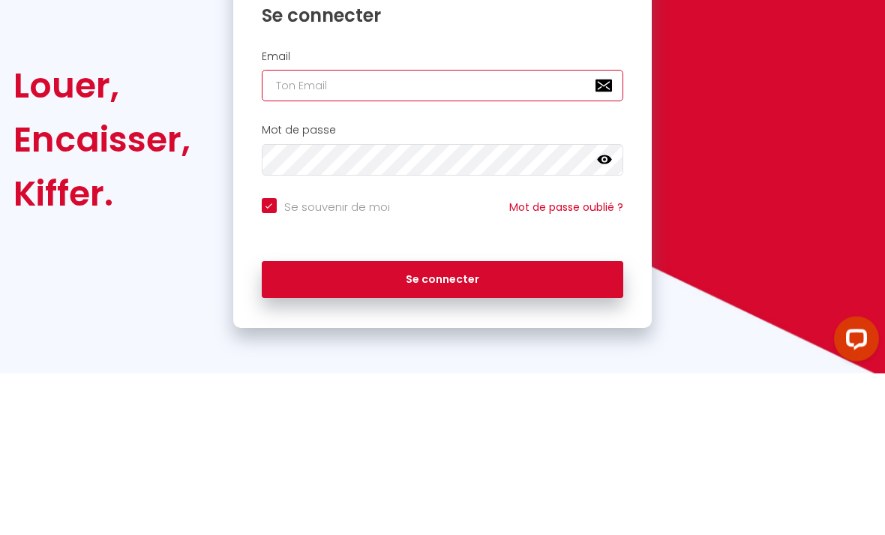
type input "[EMAIL_ADDRESS][DOMAIN_NAME]"
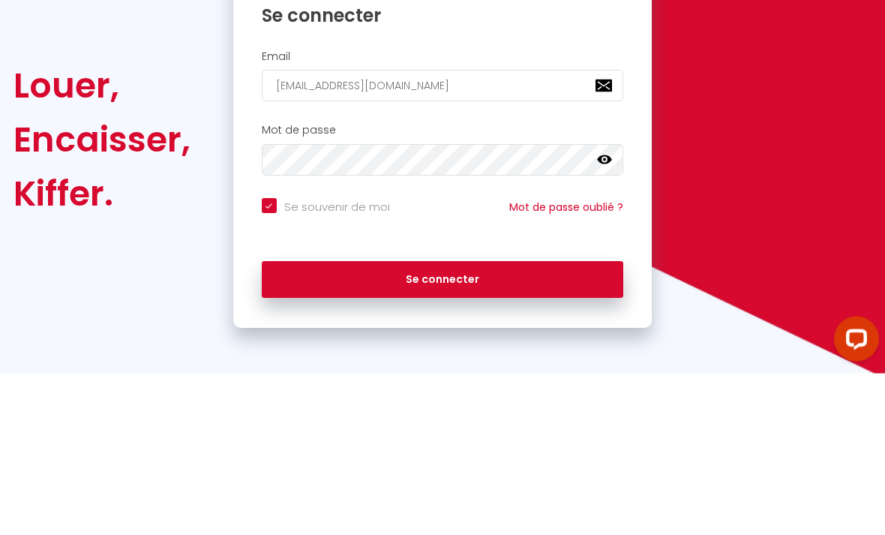
click at [443, 423] on button "Se connecter" at bounding box center [443, 442] width 362 height 38
checkbox input "true"
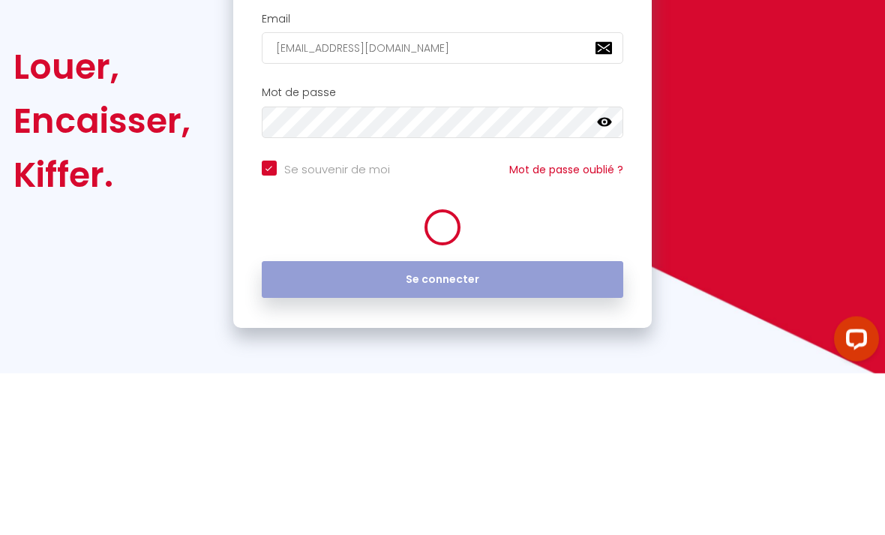
scroll to position [48, 0]
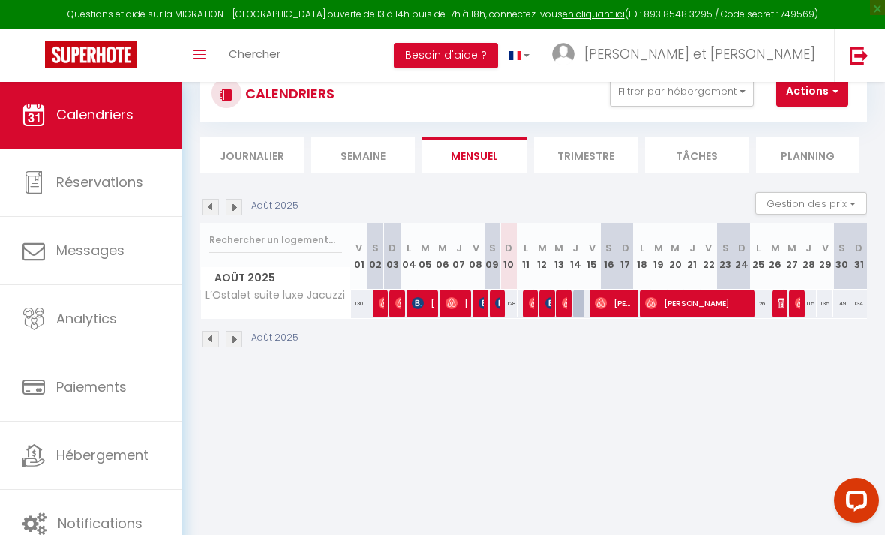
click at [57, 317] on span "Analytics" at bounding box center [86, 318] width 61 height 19
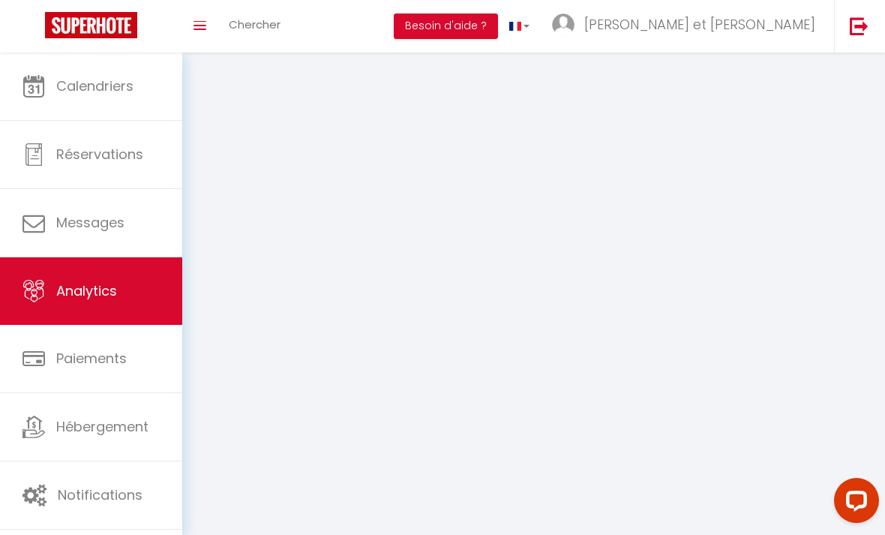
select select "2025"
select select "8"
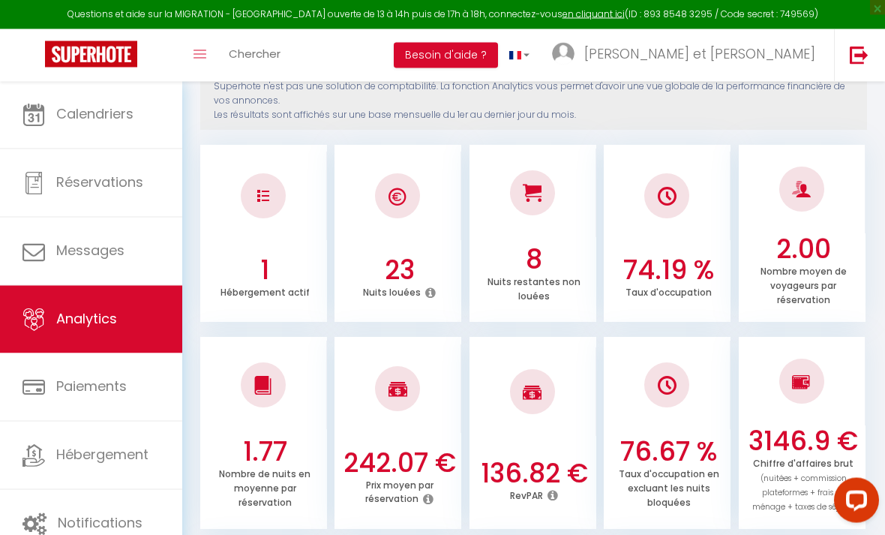
scroll to position [186, 0]
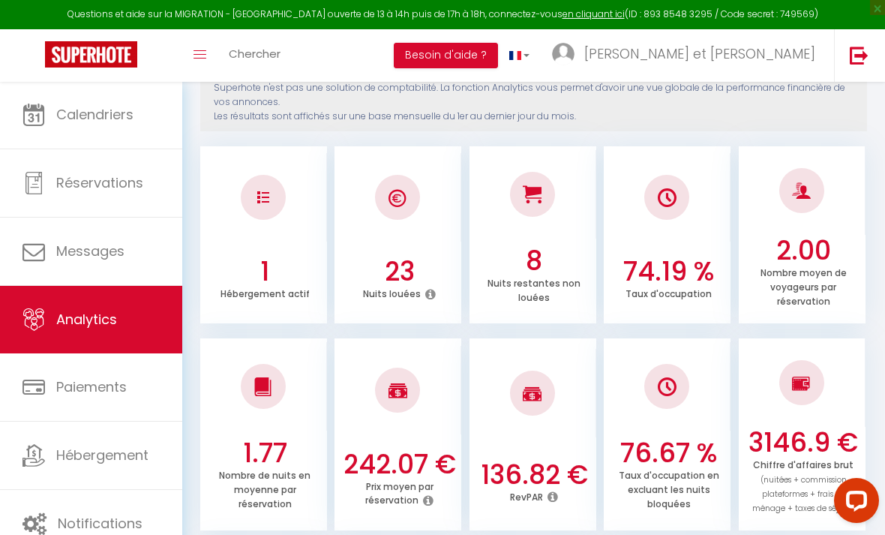
click at [86, 521] on span "Notifications" at bounding box center [100, 523] width 85 height 19
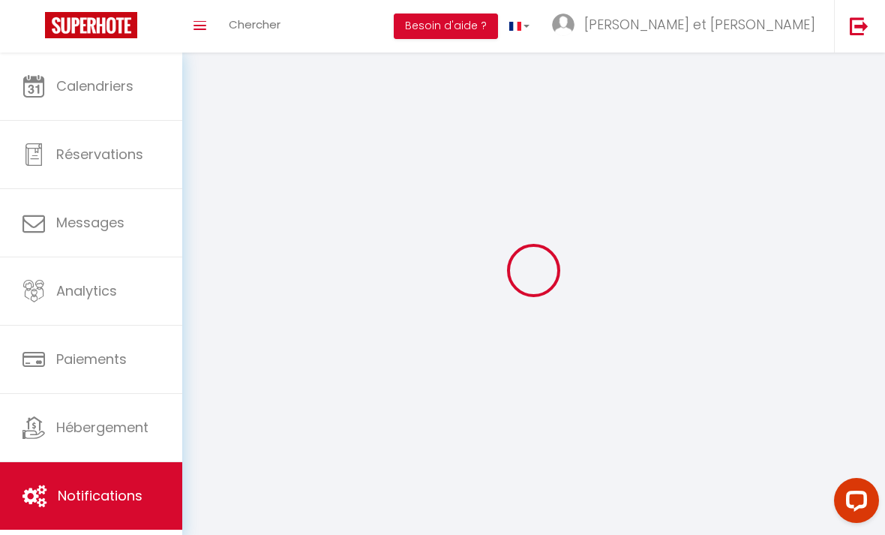
select select
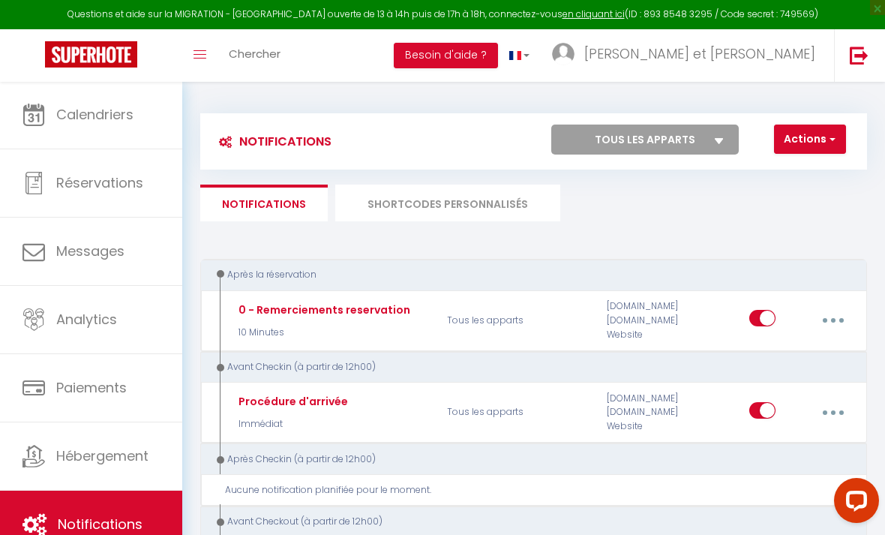
click at [823, 314] on button "button" at bounding box center [833, 320] width 40 height 29
click at [788, 359] on link "Editer" at bounding box center [792, 357] width 111 height 26
type input "0 - Remerciements reservation"
select select "10 Minutes"
select select "if_booking_is_paid"
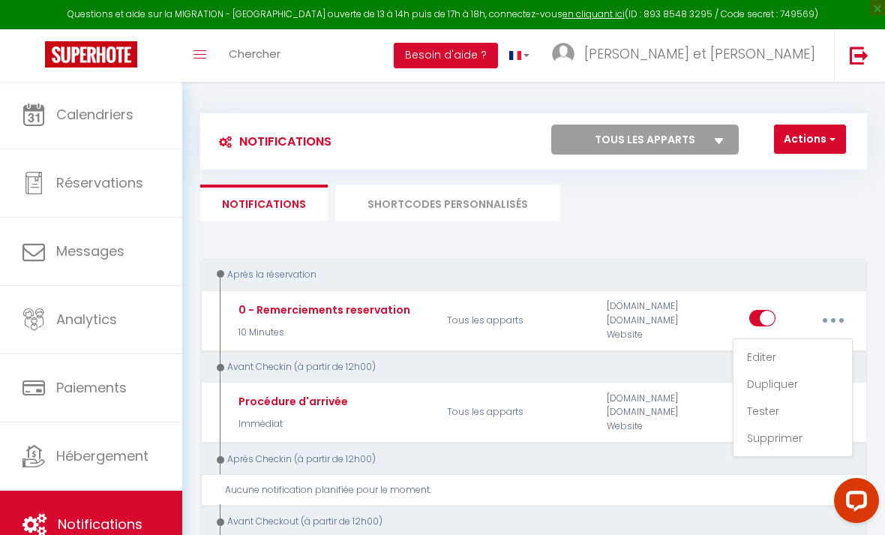
checkbox input "true"
checkbox input "false"
radio input "true"
type input "Merci pour votre réservation - [BOOKING:ID] - [GUEST:FIRST_NAME] [GUEST:LAST_NA…"
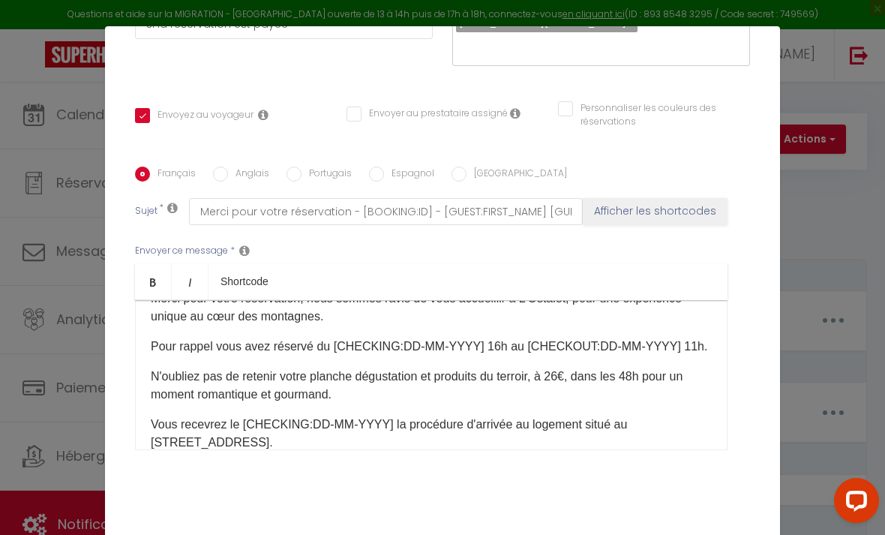
scroll to position [58, 0]
click at [635, 378] on p "N'oubliez pas de retenir votre planche dégustation et produits du terroir, à 26…" at bounding box center [431, 384] width 561 height 36
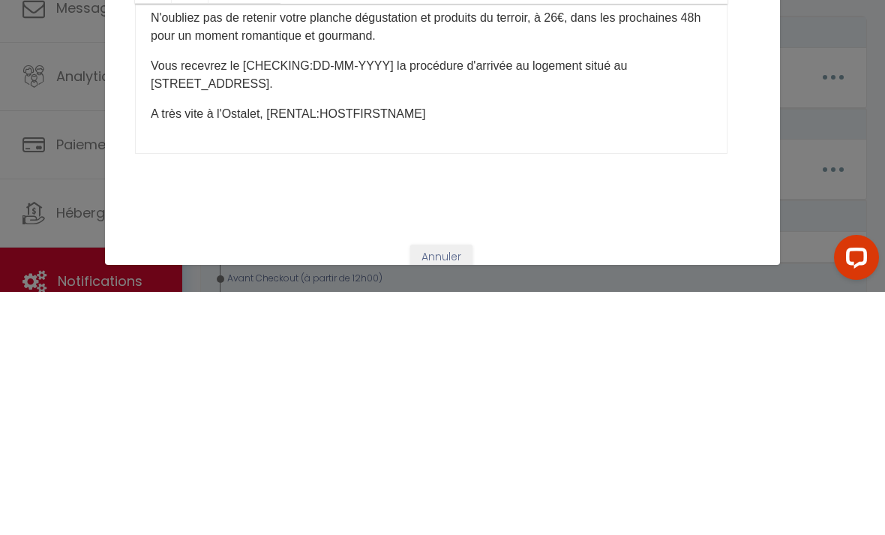
scroll to position [243, 0]
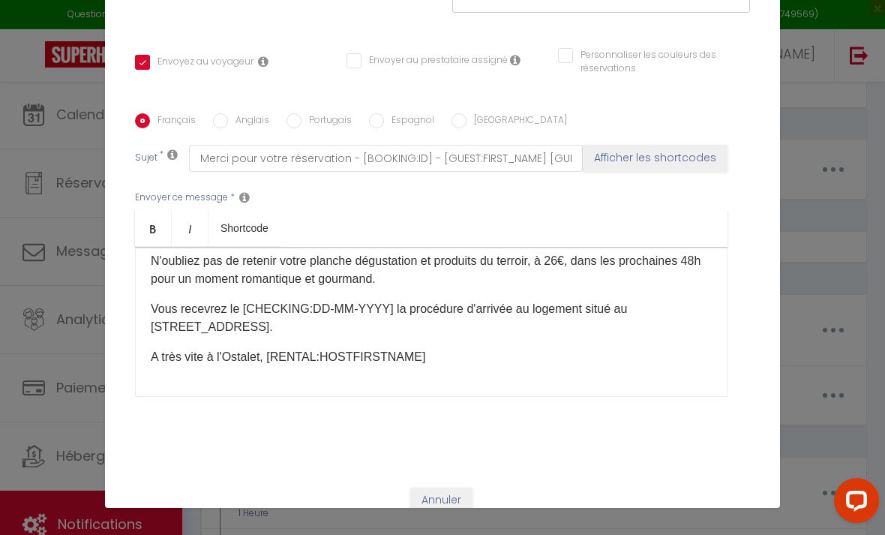
click at [521, 528] on button "Mettre à jour" at bounding box center [446, 527] width 615 height 29
checkbox input "true"
checkbox input "false"
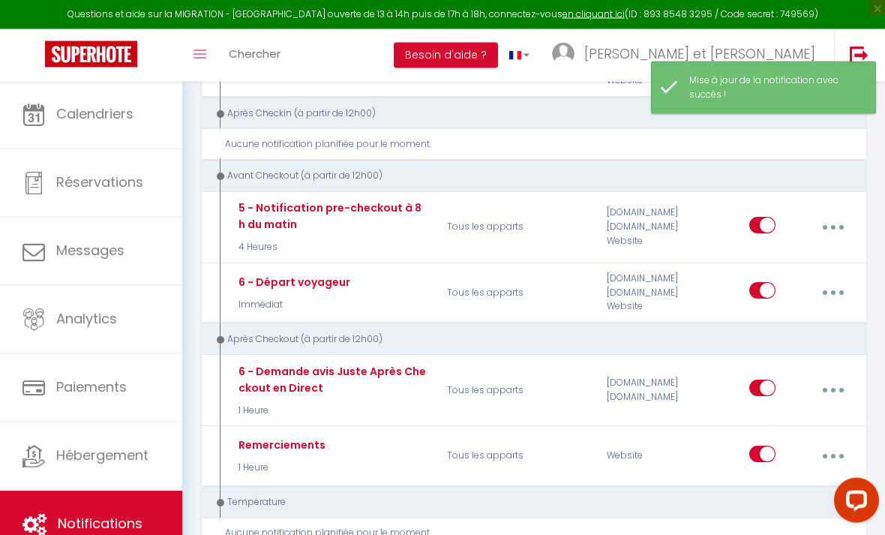
scroll to position [346, 0]
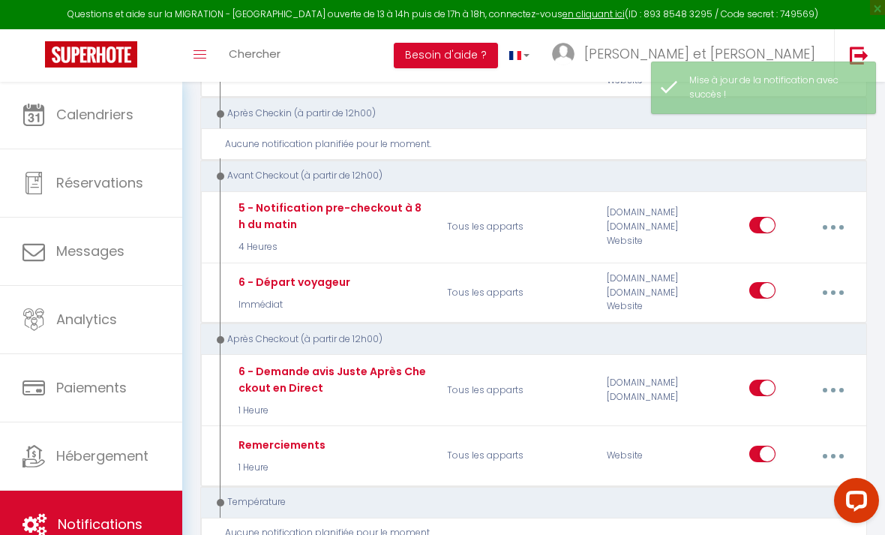
click at [833, 449] on button "button" at bounding box center [833, 456] width 40 height 29
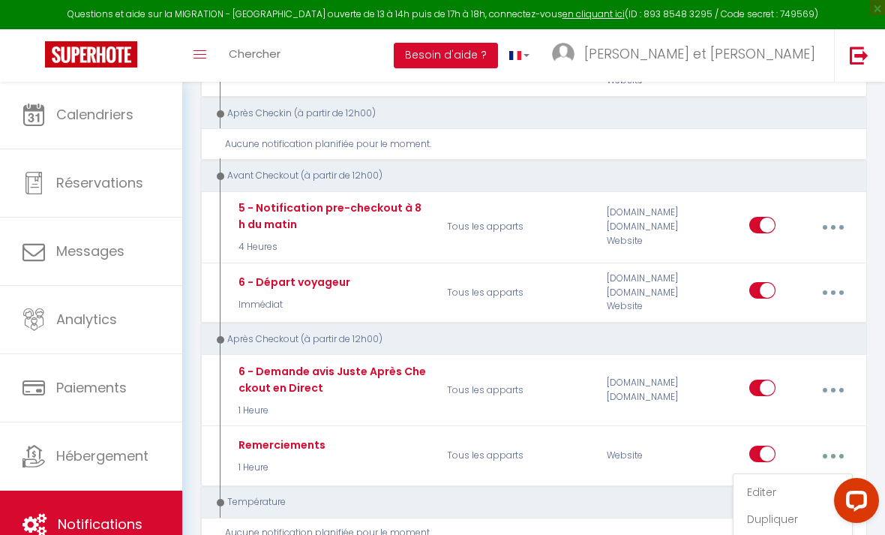
click at [802, 482] on link "Editer" at bounding box center [792, 492] width 111 height 26
type input "Remerciements"
select select "5"
select select "1 Heure"
select select
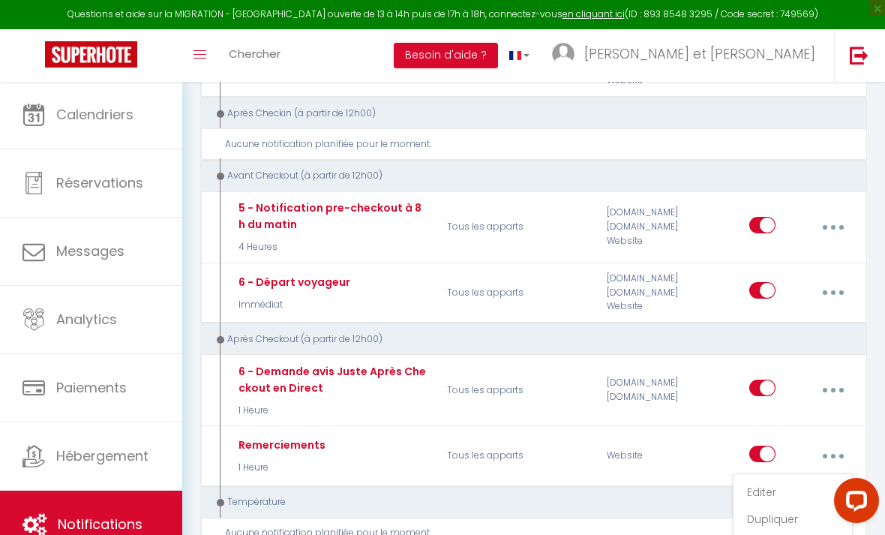
checkbox input "true"
checkbox input "false"
radio input "true"
type input "Merci et à bientôt !"
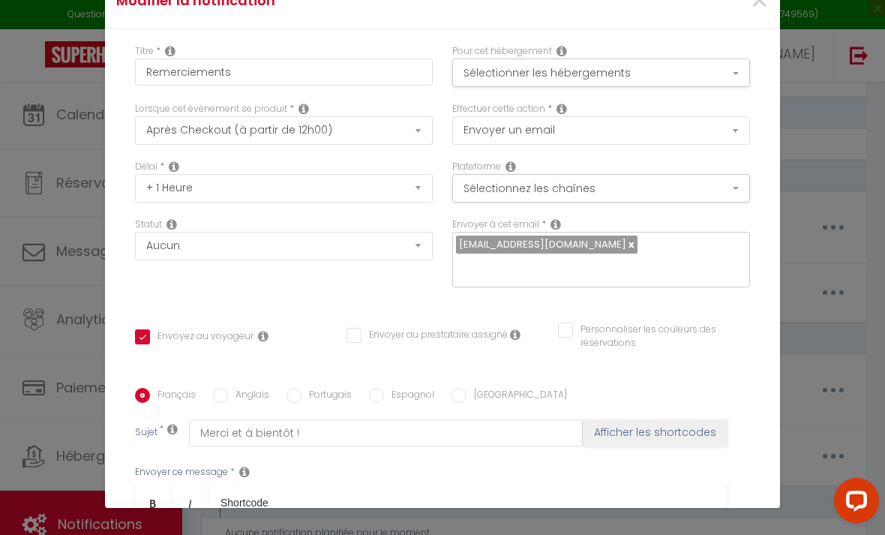
scroll to position [0, 0]
click at [824, 335] on div "Modifier la notification × Titre * Remerciements Pour cet hébergement Sélection…" at bounding box center [442, 267] width 885 height 535
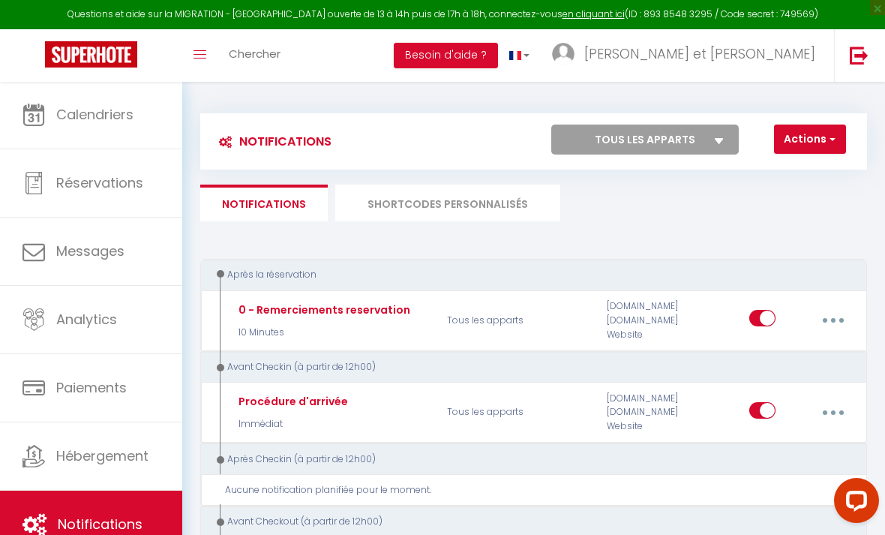
click at [879, 14] on span "×" at bounding box center [877, 7] width 15 height 15
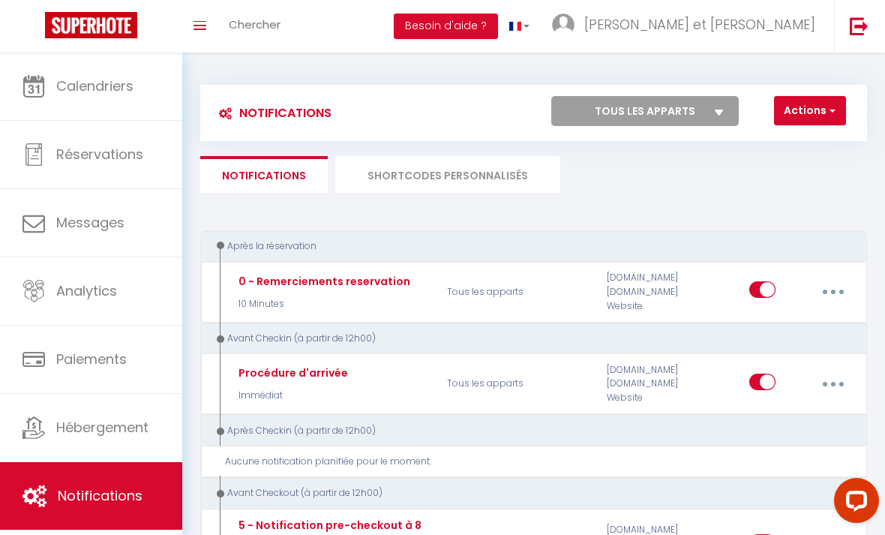
click at [741, 231] on div "Après la réservation" at bounding box center [533, 246] width 667 height 32
click at [92, 158] on span "Réservations" at bounding box center [99, 154] width 87 height 19
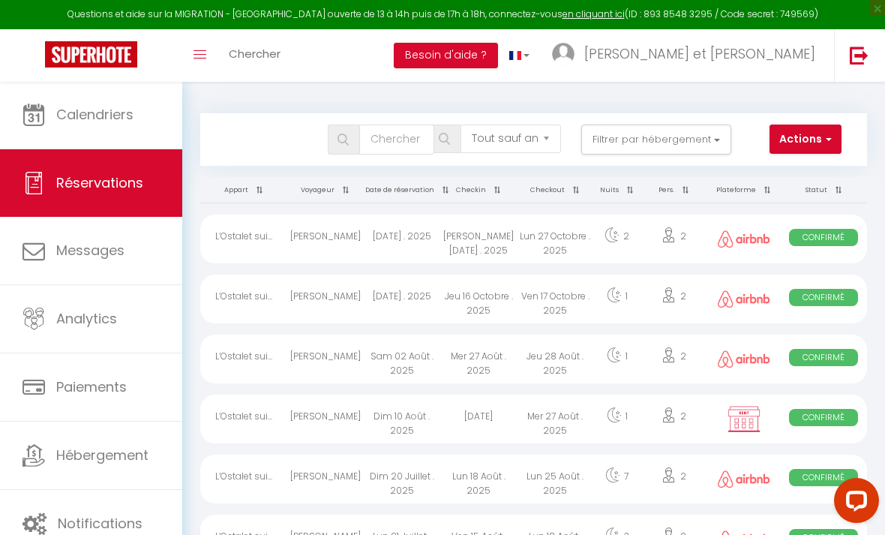
click at [75, 113] on span "Calendriers" at bounding box center [94, 114] width 77 height 19
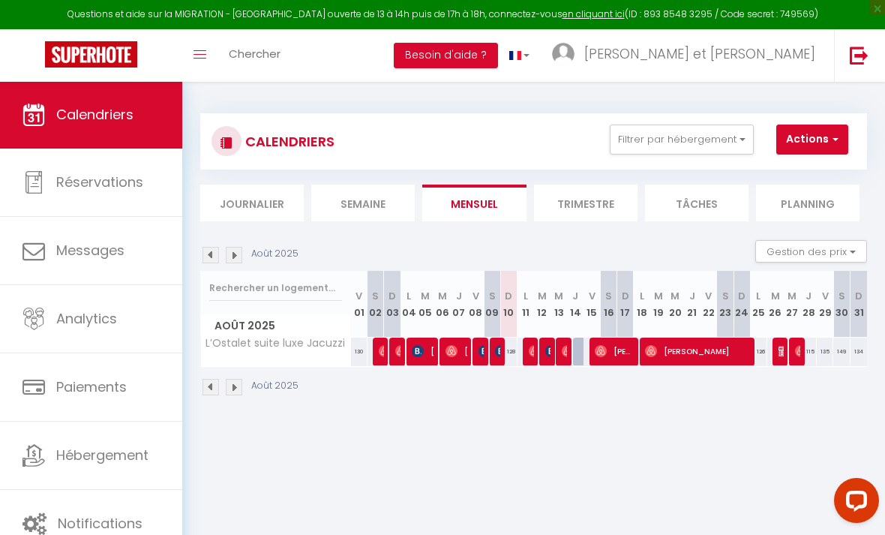
scroll to position [4, 0]
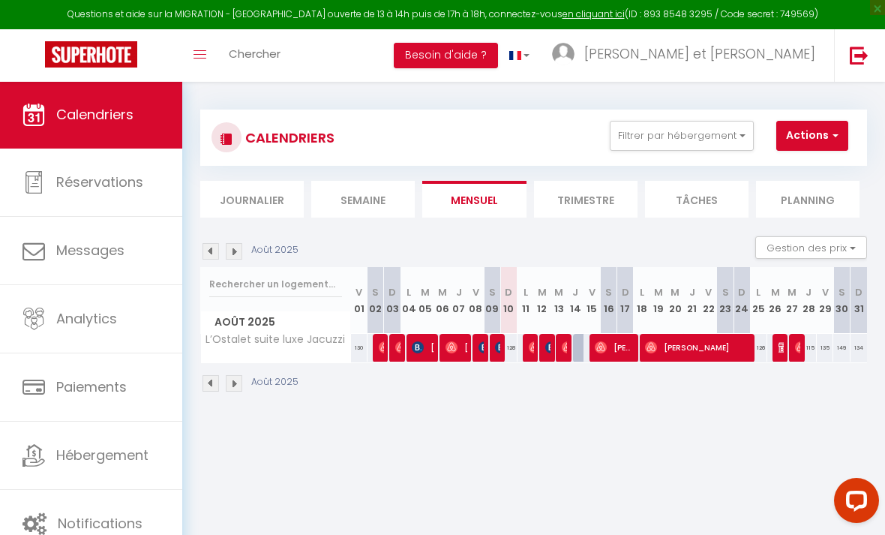
click at [87, 314] on span "Analytics" at bounding box center [86, 318] width 61 height 19
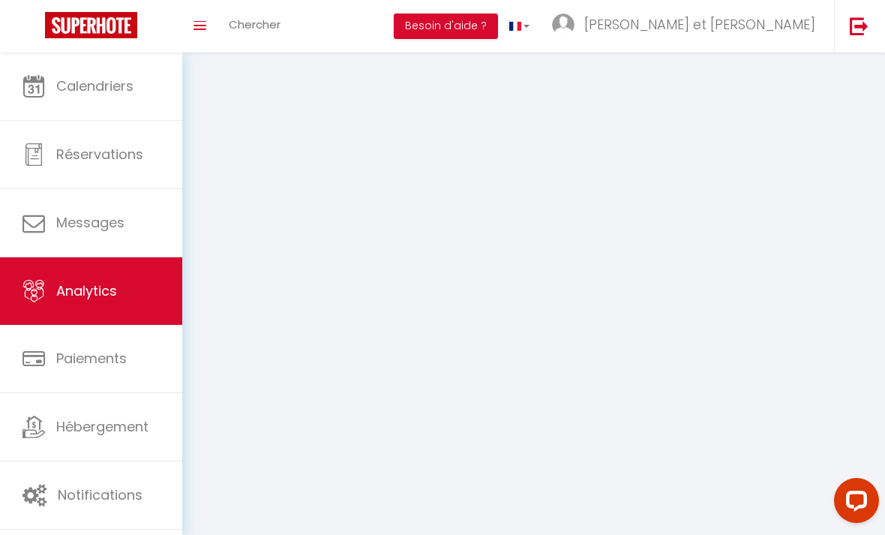
select select "2025"
select select "8"
